Goal: Information Seeking & Learning: Learn about a topic

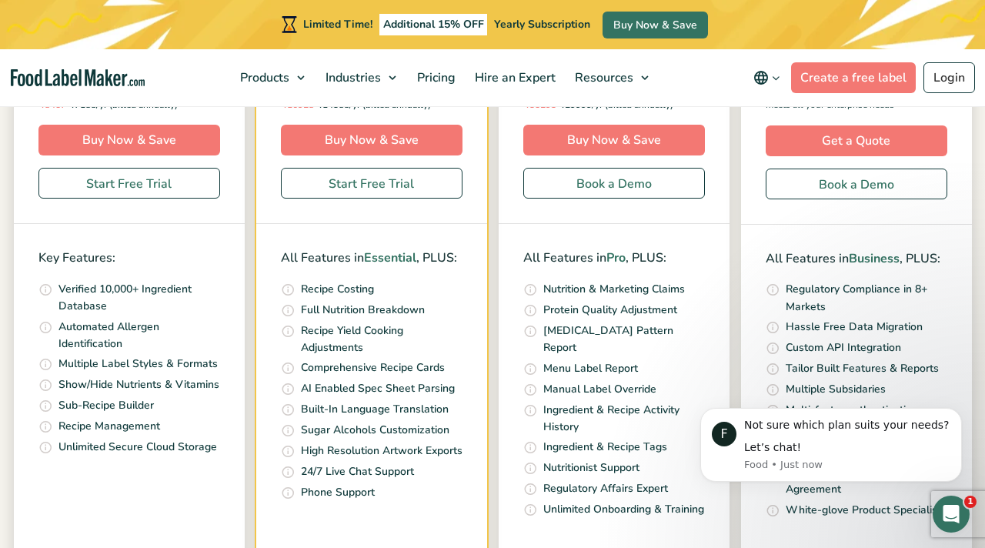
scroll to position [473, 0]
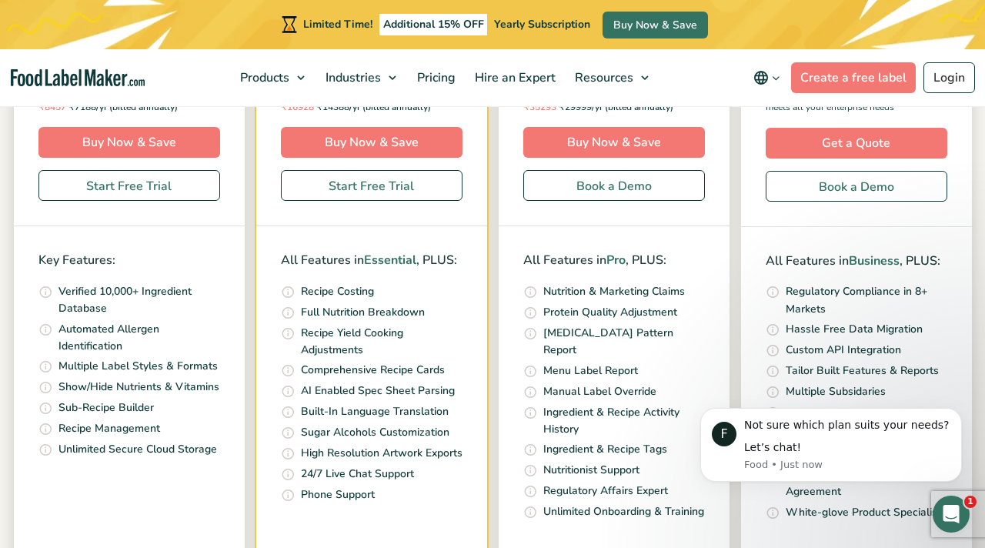
click at [429, 295] on li "Quickly and accurately calculate your recipe costs, including ingredients, pack…" at bounding box center [372, 292] width 182 height 18
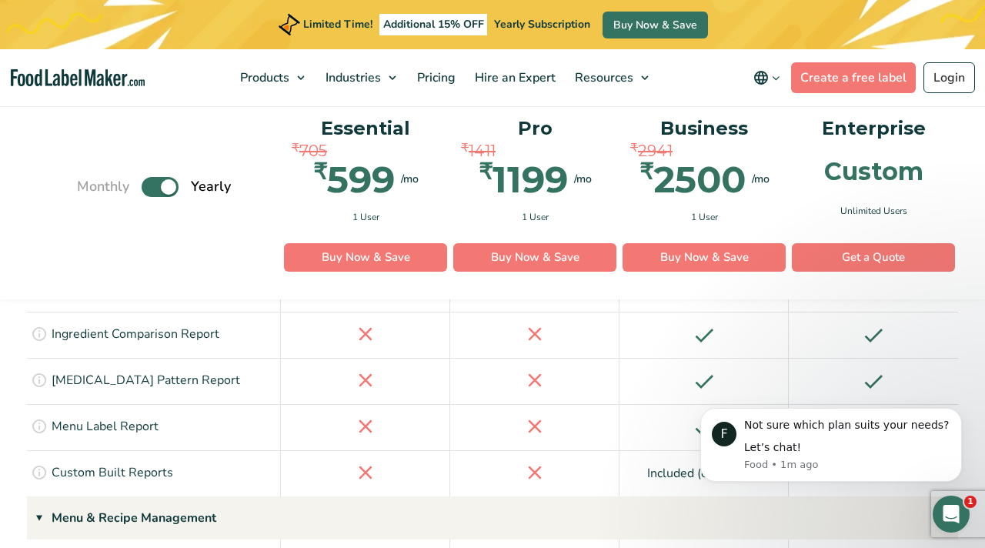
scroll to position [2373, 0]
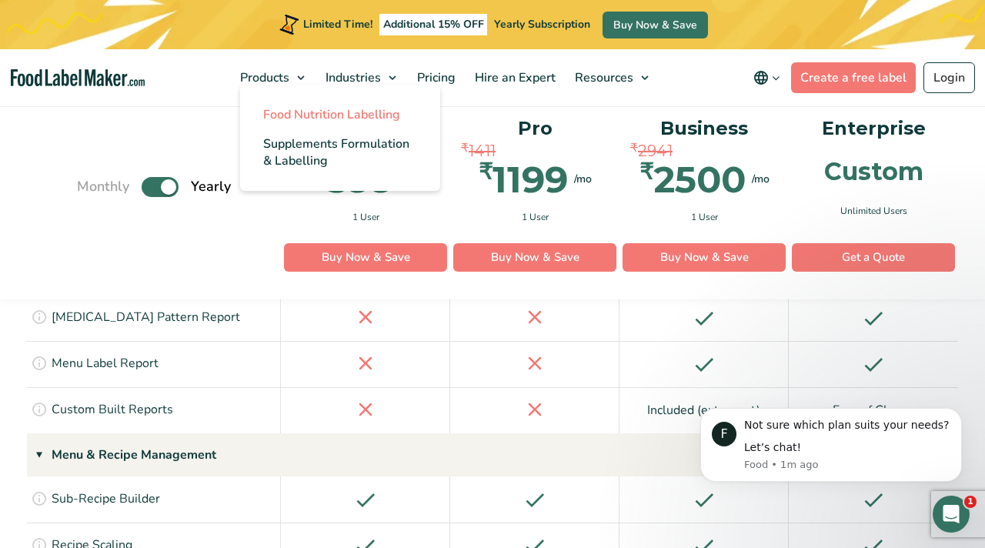
click at [286, 109] on span "Food Nutrition Labelling" at bounding box center [331, 114] width 137 height 17
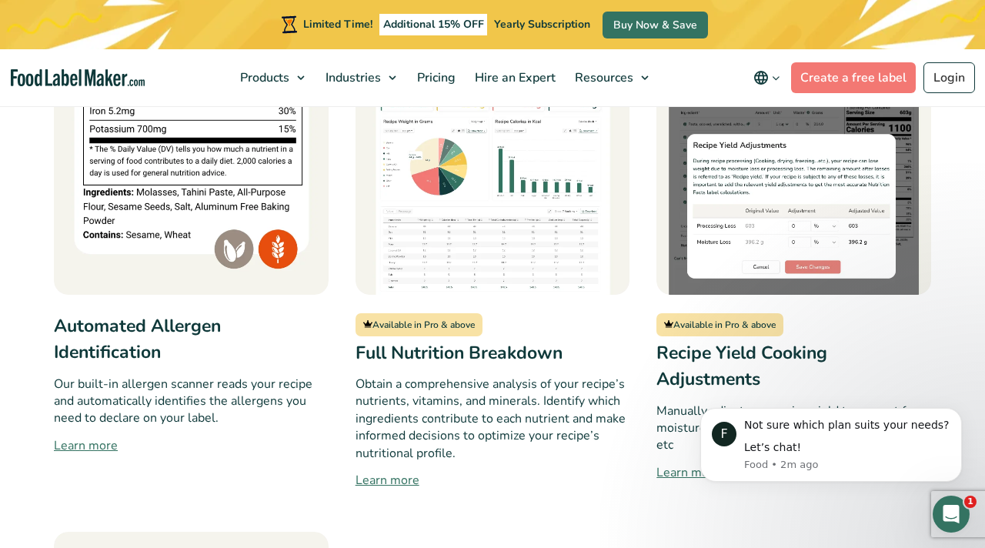
scroll to position [1174, 0]
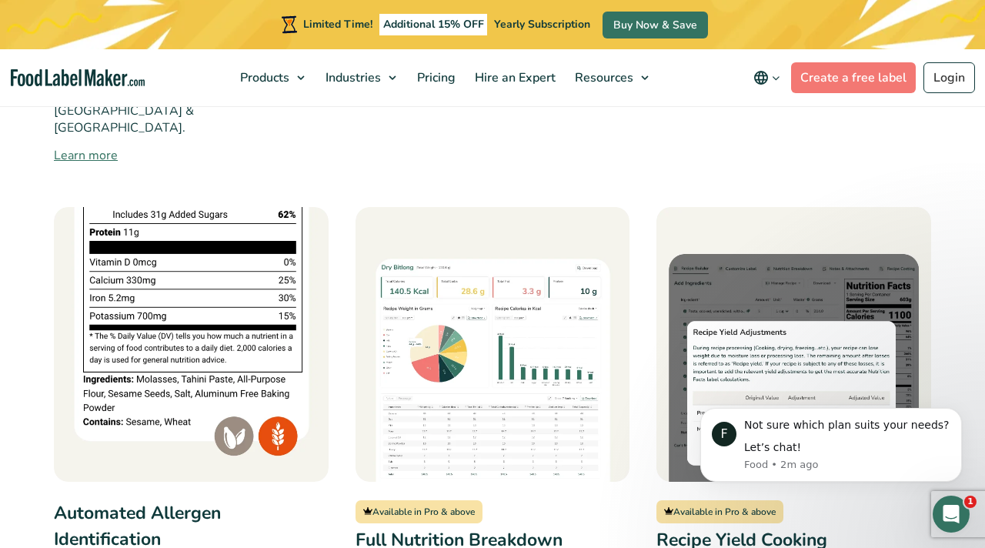
click at [443, 265] on img at bounding box center [493, 344] width 275 height 275
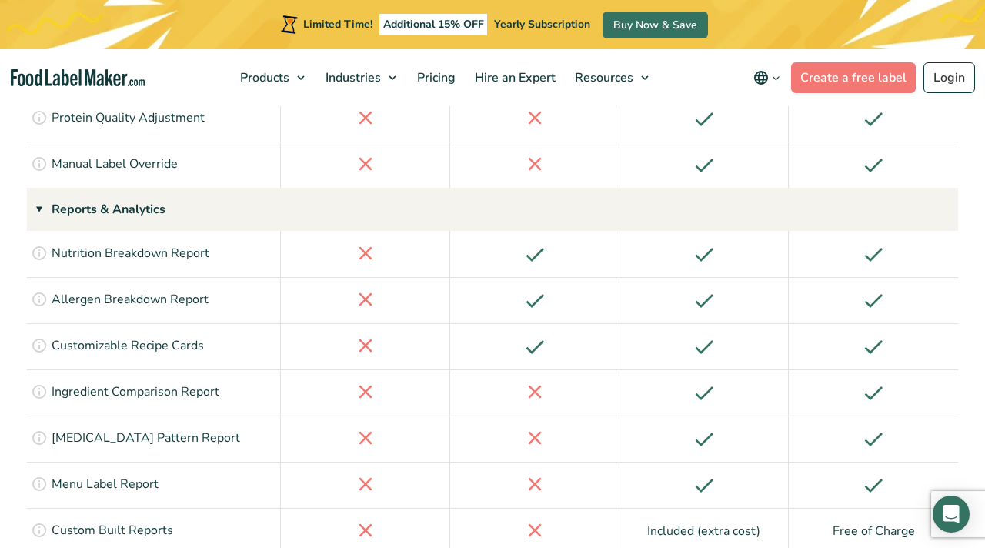
scroll to position [2267, 0]
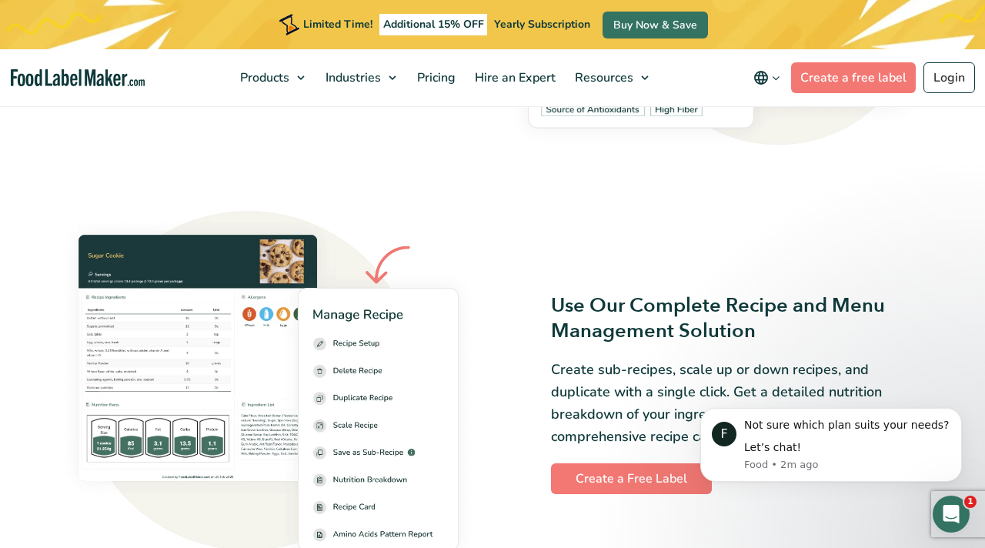
scroll to position [1811, 0]
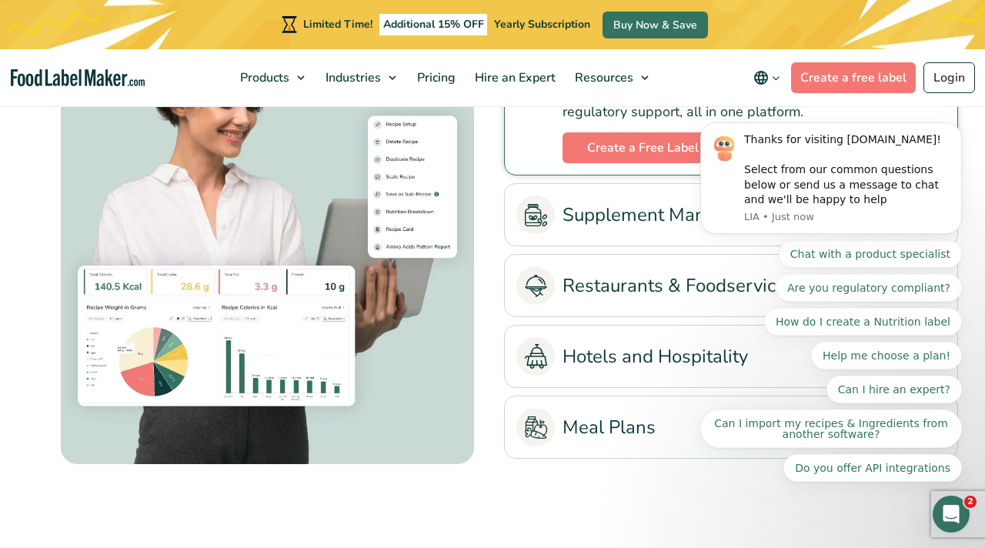
click at [596, 386] on li "Hotels and Hospitality Simplify menu labeling, ensure compliance, and optimize …" at bounding box center [731, 356] width 454 height 63
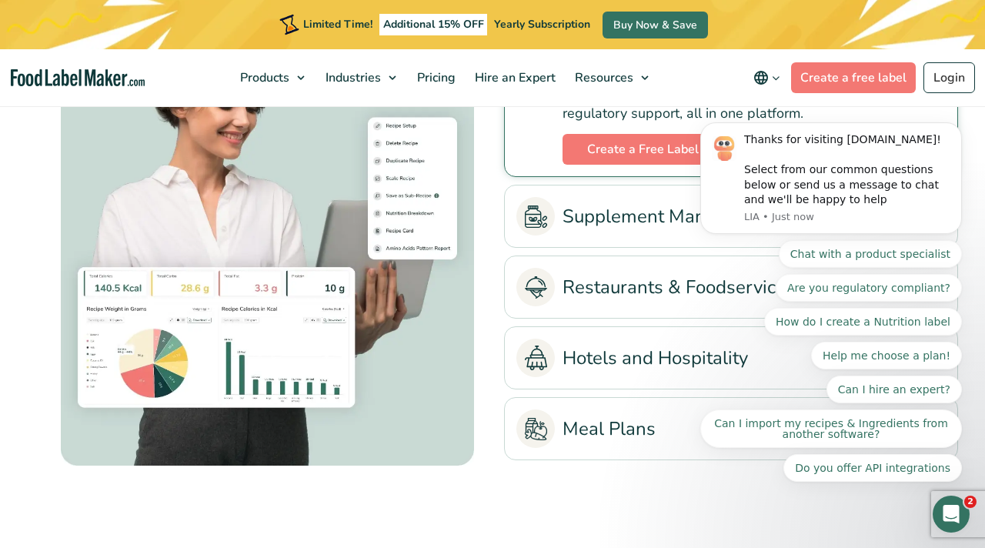
scroll to position [3265, 0]
